Goal: Find specific page/section: Find specific page/section

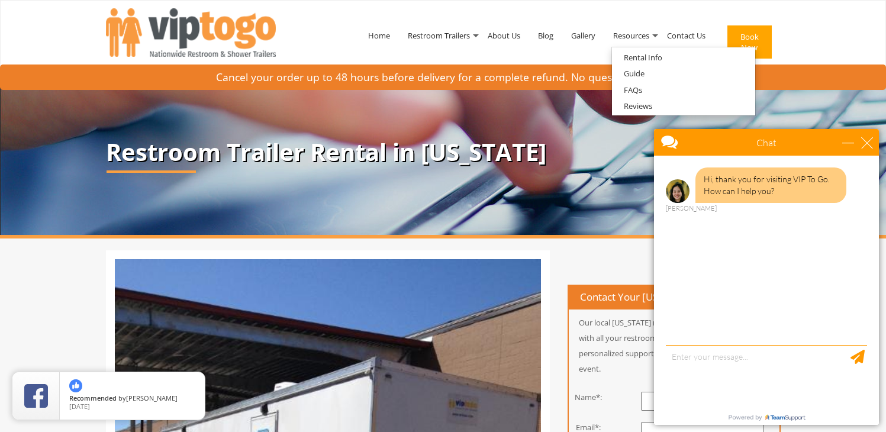
click at [873, 147] on div "Chat" at bounding box center [766, 142] width 225 height 27
click at [870, 143] on div "close" at bounding box center [867, 143] width 12 height 12
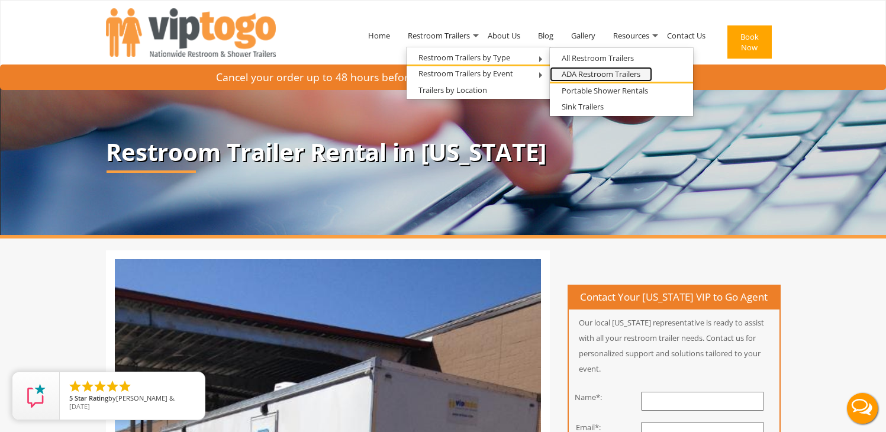
click at [572, 74] on link "ADA Restroom Trailers" at bounding box center [601, 74] width 102 height 15
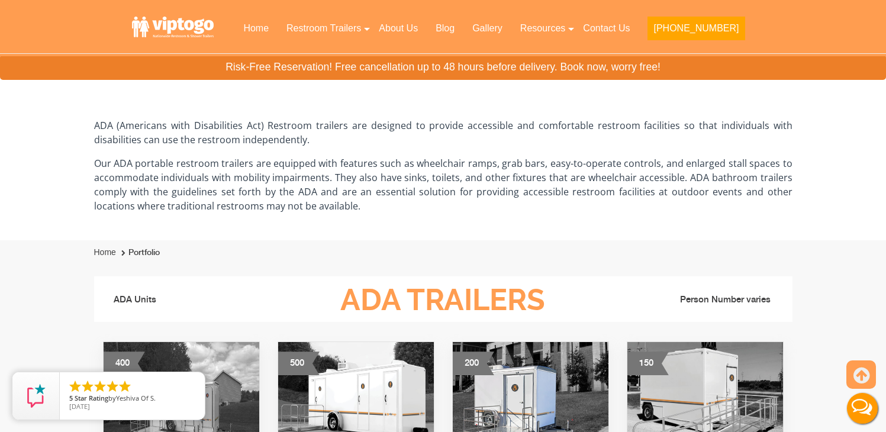
scroll to position [216, 0]
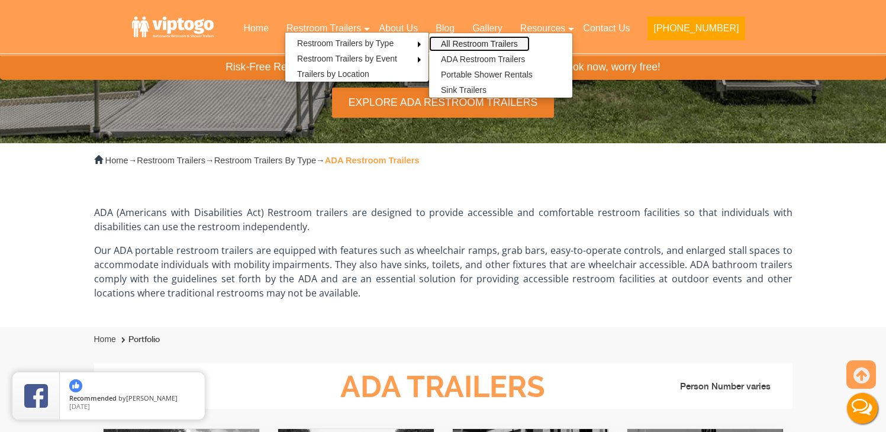
click at [521, 41] on link "All Restroom Trailers" at bounding box center [479, 43] width 101 height 15
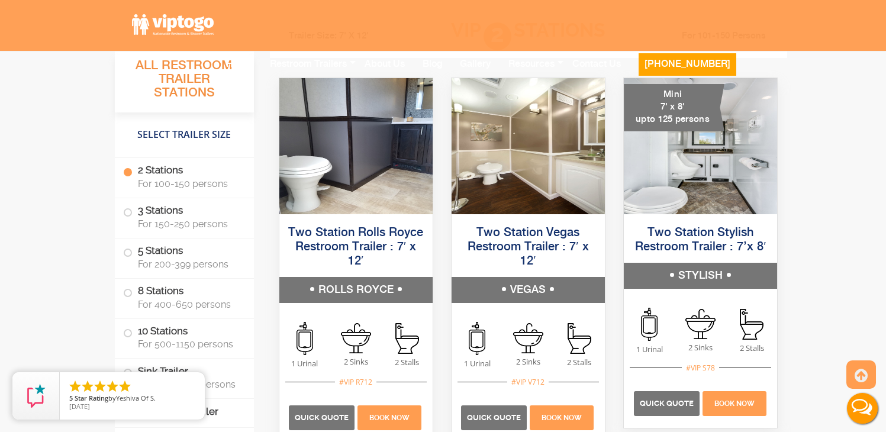
scroll to position [859, 0]
